Goal: Task Accomplishment & Management: Use online tool/utility

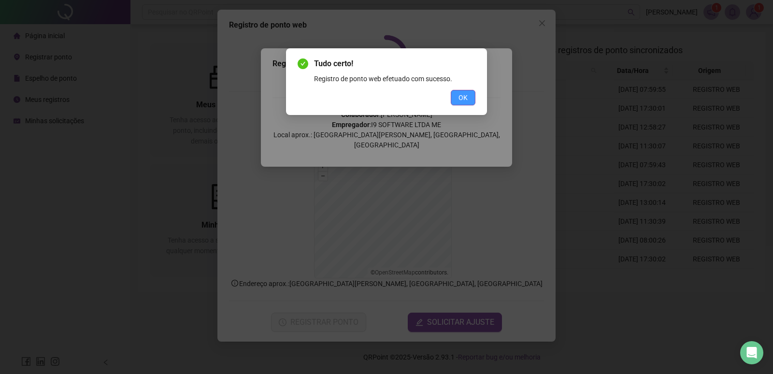
click at [464, 96] on span "OK" at bounding box center [463, 97] width 9 height 11
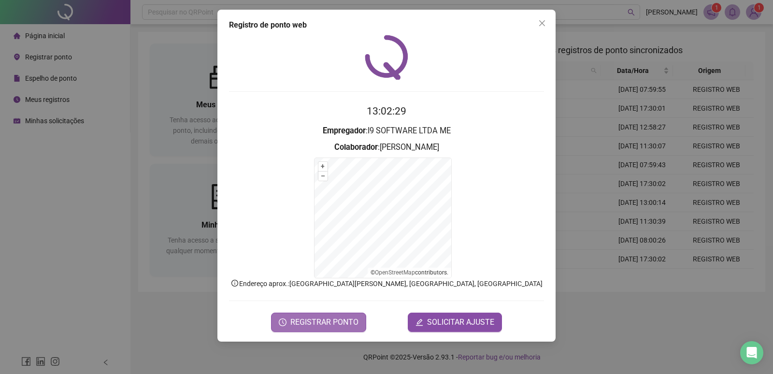
click at [349, 319] on span "REGISTRAR PONTO" at bounding box center [325, 323] width 68 height 12
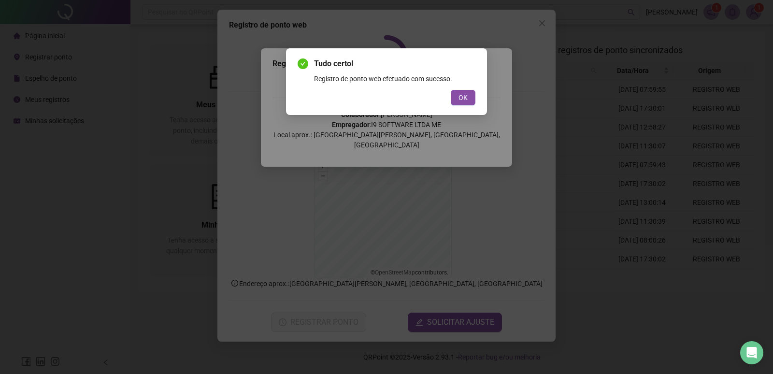
click at [451, 90] on button "OK" at bounding box center [463, 97] width 25 height 15
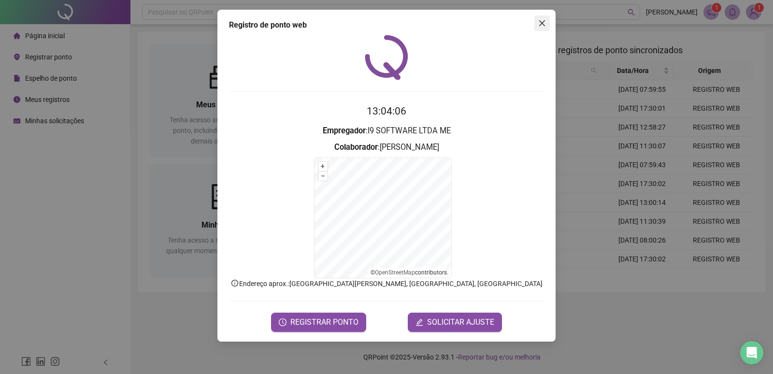
click at [539, 21] on icon "close" at bounding box center [543, 23] width 8 height 8
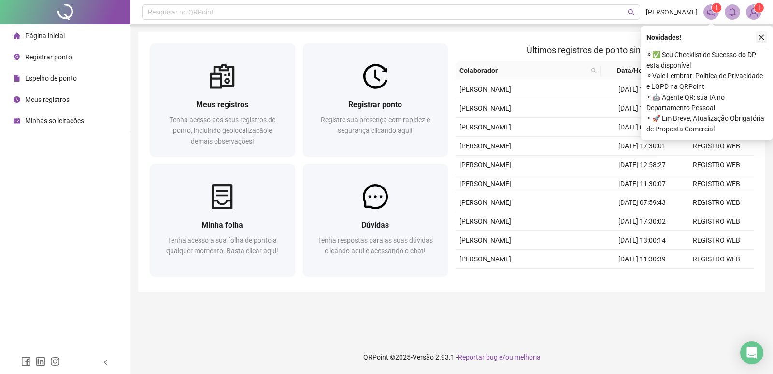
click at [761, 33] on button "button" at bounding box center [762, 37] width 12 height 12
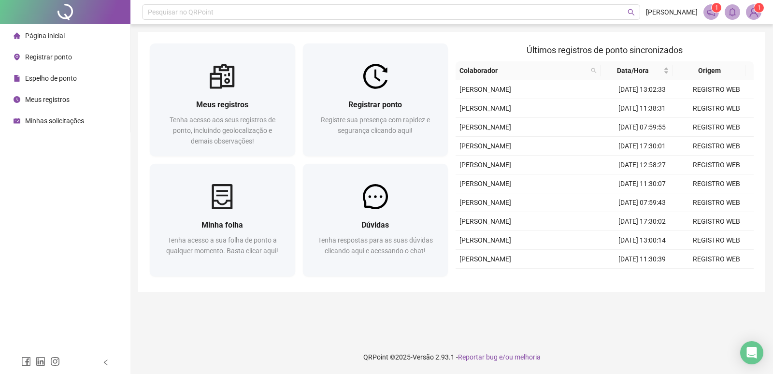
click at [572, 41] on div "Meus registros Tenha acesso aos seus registros de ponto, incluindo geolocalizaç…" at bounding box center [452, 162] width 628 height 260
